Goal: Task Accomplishment & Management: Use online tool/utility

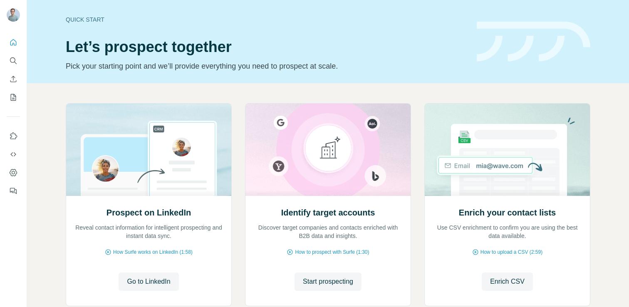
scroll to position [52, 0]
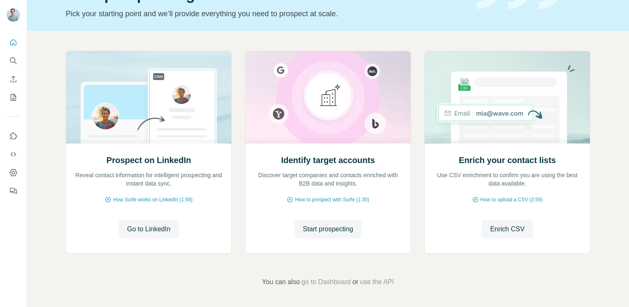
click at [512, 234] on button "Enrich CSV" at bounding box center [507, 229] width 51 height 18
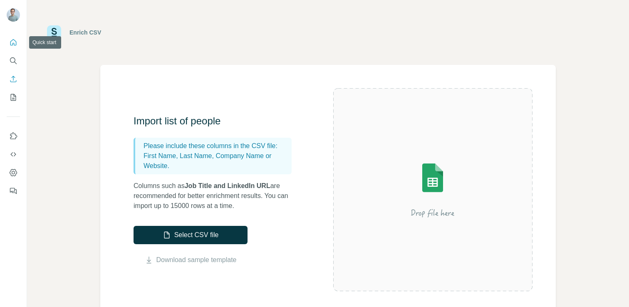
click at [10, 45] on icon "Quick start" at bounding box center [13, 42] width 8 height 8
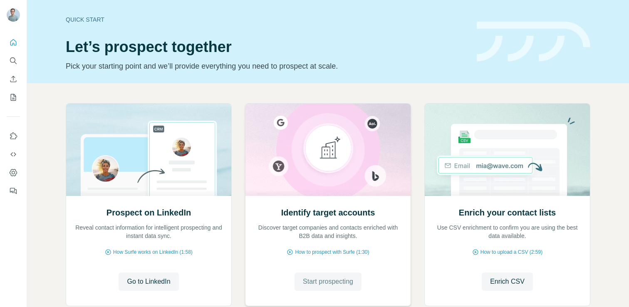
click at [340, 283] on span "Start prospecting" at bounding box center [328, 282] width 50 height 10
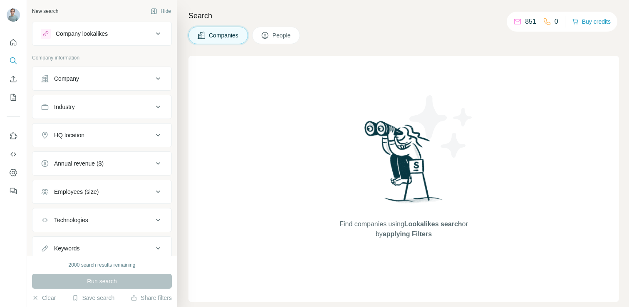
click at [126, 82] on div "Company" at bounding box center [97, 78] width 112 height 8
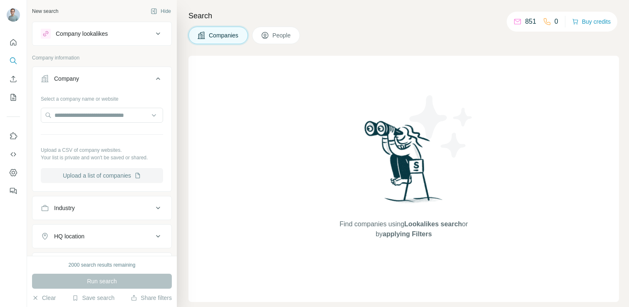
click at [121, 178] on button "Upload a list of companies" at bounding box center [102, 175] width 122 height 15
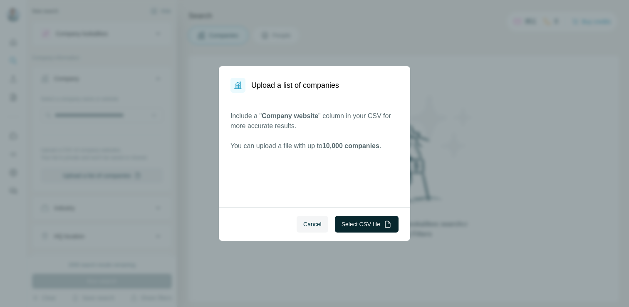
click at [367, 224] on button "Select CSV file" at bounding box center [367, 224] width 64 height 17
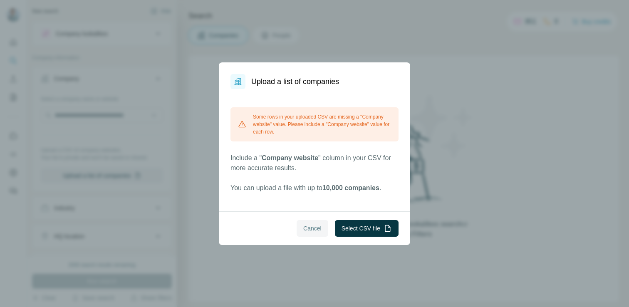
click at [313, 225] on span "Cancel" at bounding box center [312, 228] width 18 height 8
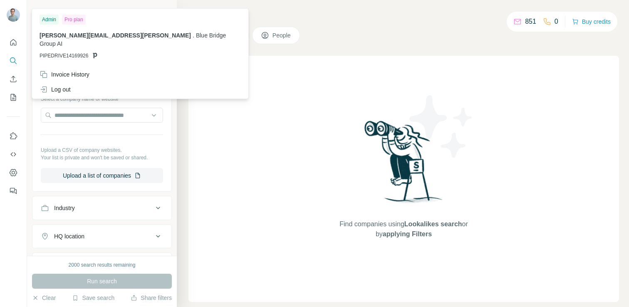
click at [15, 15] on img at bounding box center [13, 14] width 13 height 13
click at [79, 70] on div "Invoice History" at bounding box center [65, 74] width 50 height 8
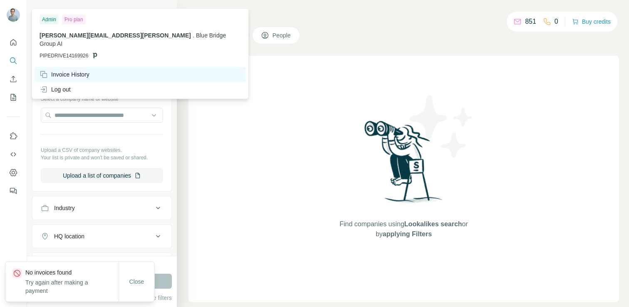
click at [84, 70] on div "Invoice History" at bounding box center [65, 74] width 50 height 8
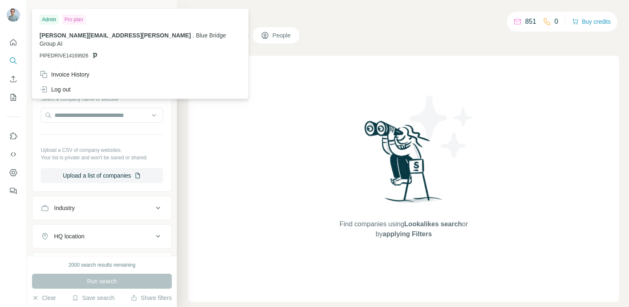
click at [386, 39] on div "Companies People" at bounding box center [403, 35] width 431 height 17
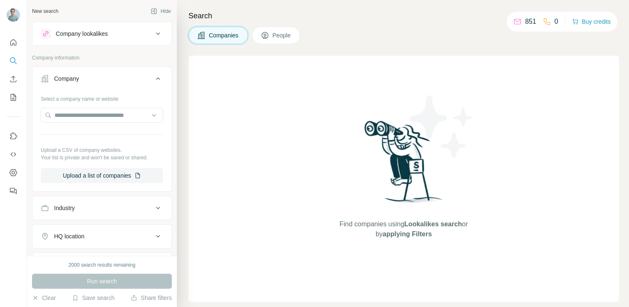
click at [525, 22] on p "851" at bounding box center [530, 22] width 11 height 10
click at [593, 23] on button "Buy credits" at bounding box center [591, 22] width 39 height 12
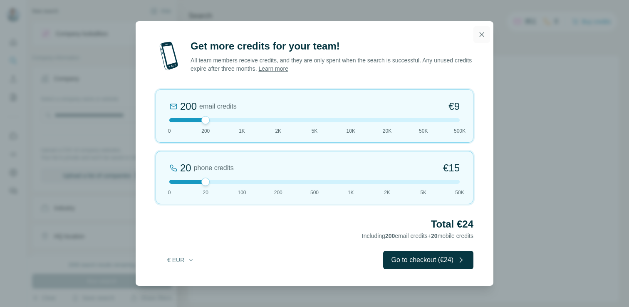
click at [483, 36] on icon "button" at bounding box center [482, 34] width 8 height 8
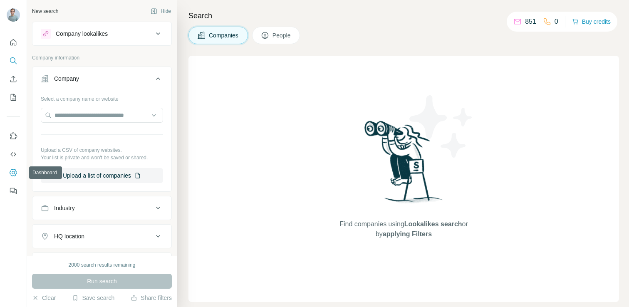
click at [12, 171] on icon "Dashboard" at bounding box center [13, 173] width 8 height 8
